Goal: Find specific page/section

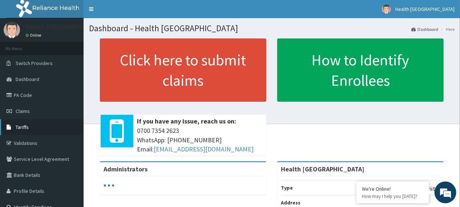
click at [28, 127] on span "Tariffs" at bounding box center [22, 127] width 13 height 7
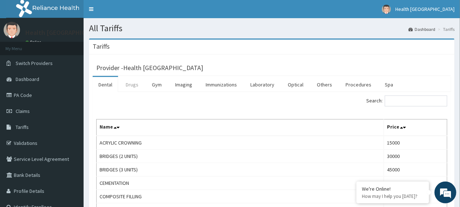
click at [131, 83] on link "Drugs" at bounding box center [132, 84] width 24 height 15
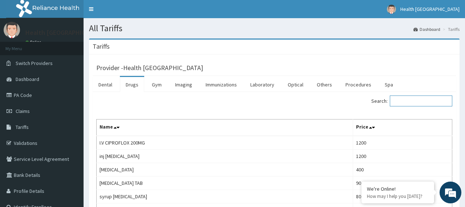
click at [402, 104] on input "Search:" at bounding box center [420, 100] width 62 height 11
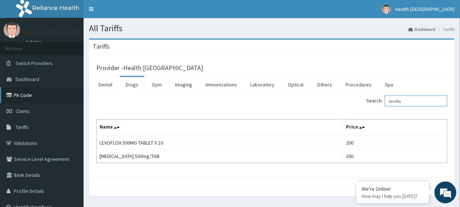
type input "levoflo"
click at [44, 93] on link "PA Code" at bounding box center [41, 95] width 83 height 16
